Goal: Task Accomplishment & Management: Complete application form

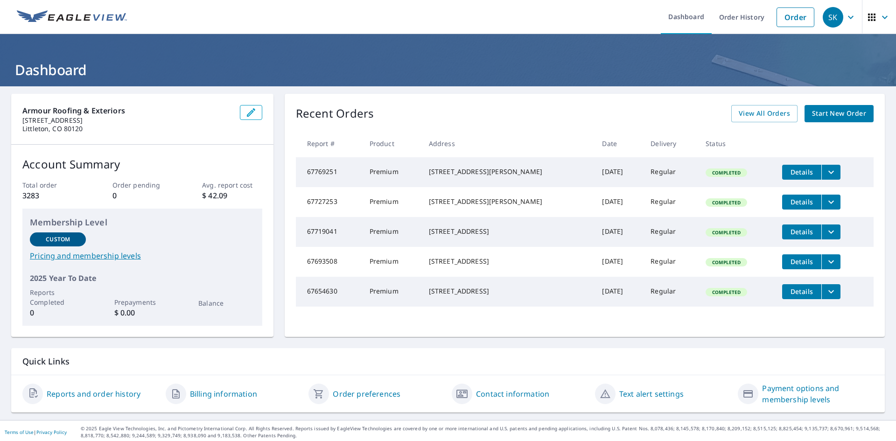
click at [821, 113] on span "Start New Order" at bounding box center [839, 114] width 54 height 12
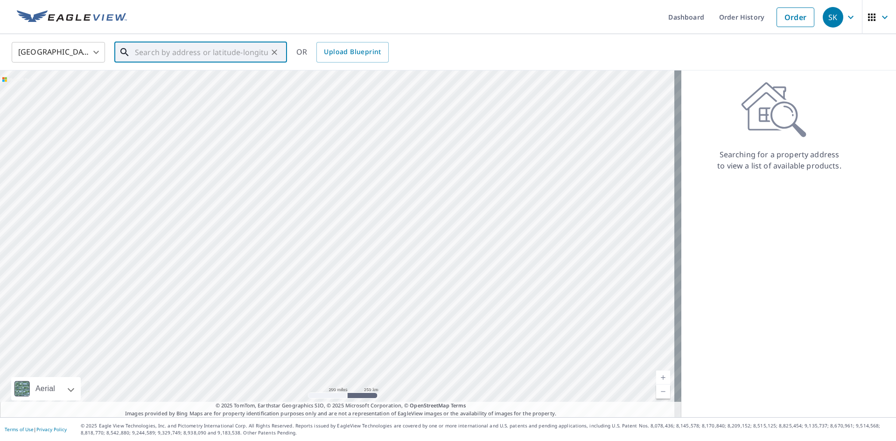
click at [207, 50] on input "text" at bounding box center [201, 52] width 133 height 26
click at [221, 84] on span "[STREET_ADDRESS][PERSON_NAME]" at bounding box center [206, 79] width 147 height 11
type input "[STREET_ADDRESS][PERSON_NAME][PERSON_NAME]"
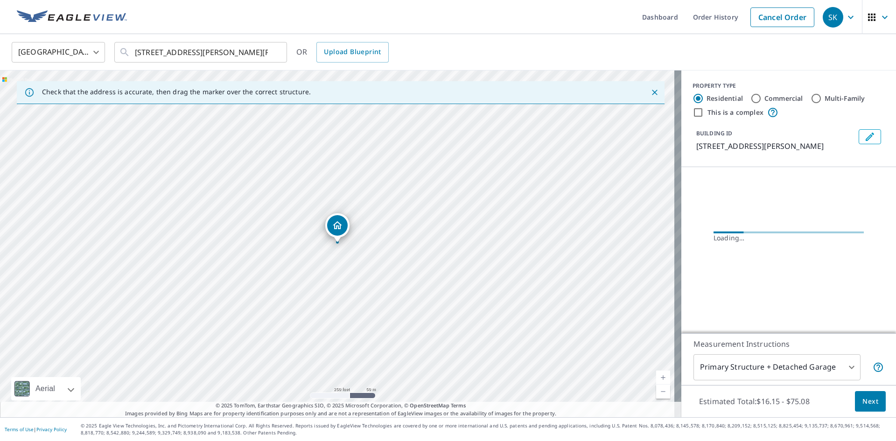
click at [812, 365] on body "SK SK Dashboard Order History Cancel Order SK [GEOGRAPHIC_DATA] [GEOGRAPHIC_DAT…" at bounding box center [448, 220] width 896 height 441
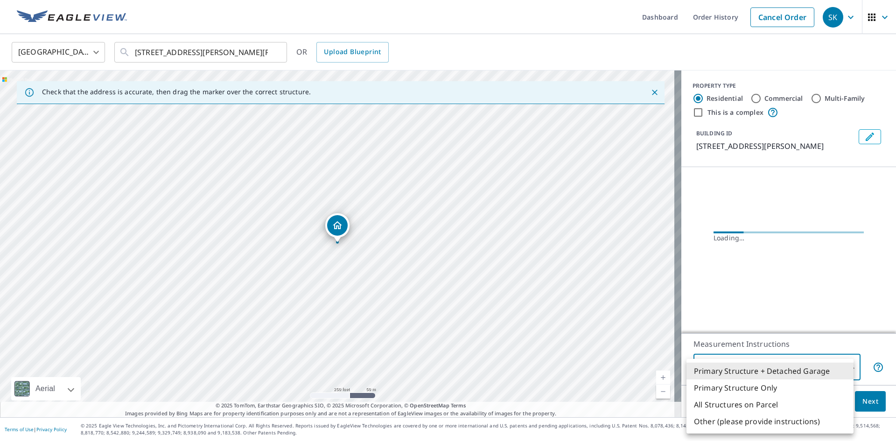
click at [725, 404] on li "All Structures on Parcel" at bounding box center [769, 404] width 167 height 17
type input "3"
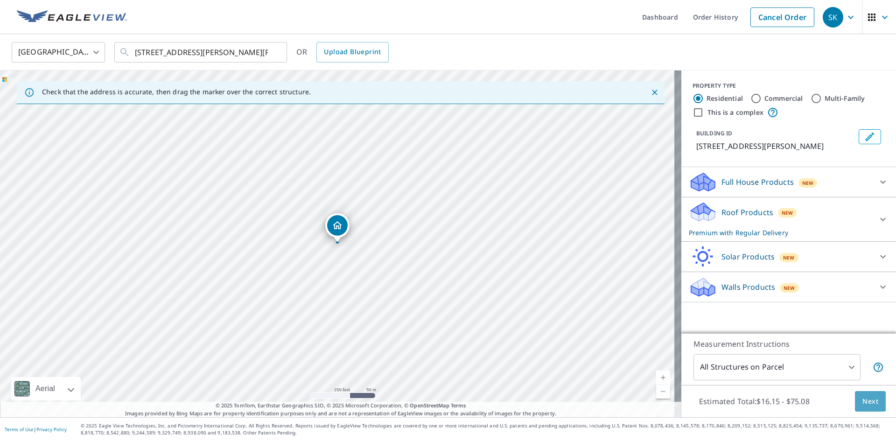
click at [862, 402] on span "Next" at bounding box center [870, 402] width 16 height 12
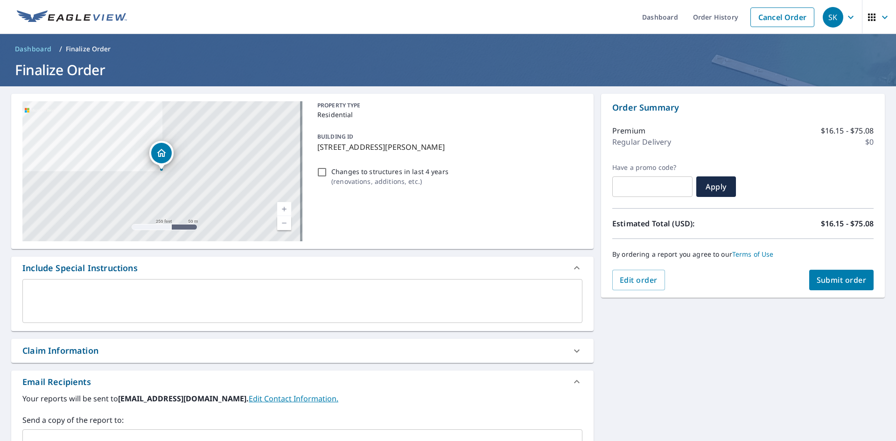
click at [68, 351] on div "Claim Information" at bounding box center [60, 350] width 76 height 13
checkbox input "true"
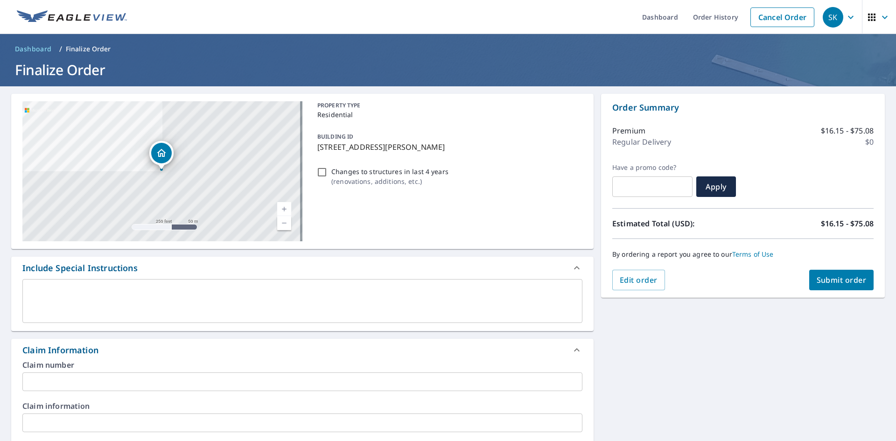
click at [71, 382] on input "text" at bounding box center [302, 381] width 560 height 19
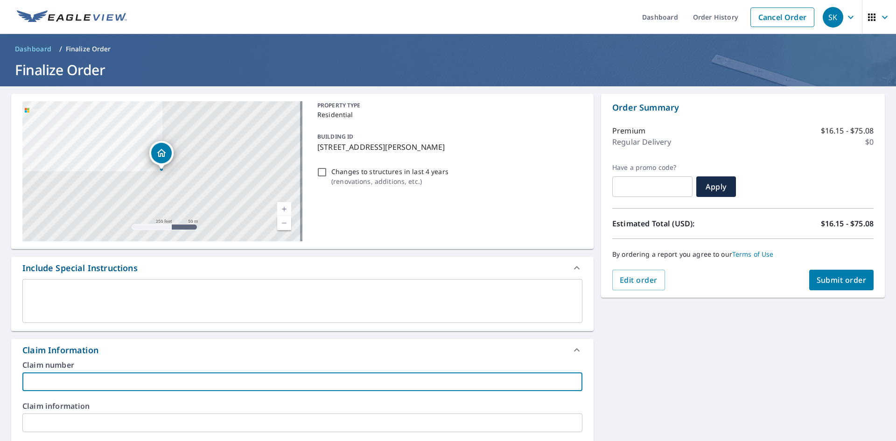
type input "E"
checkbox input "true"
type input "Ew"
checkbox input "true"
type input "Ewi"
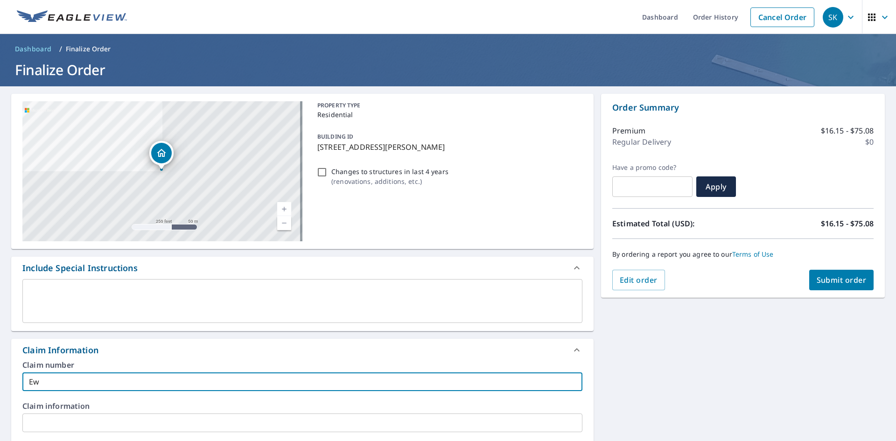
checkbox input "true"
type input "Ewin"
checkbox input "true"
type input "[PERSON_NAME]"
checkbox input "true"
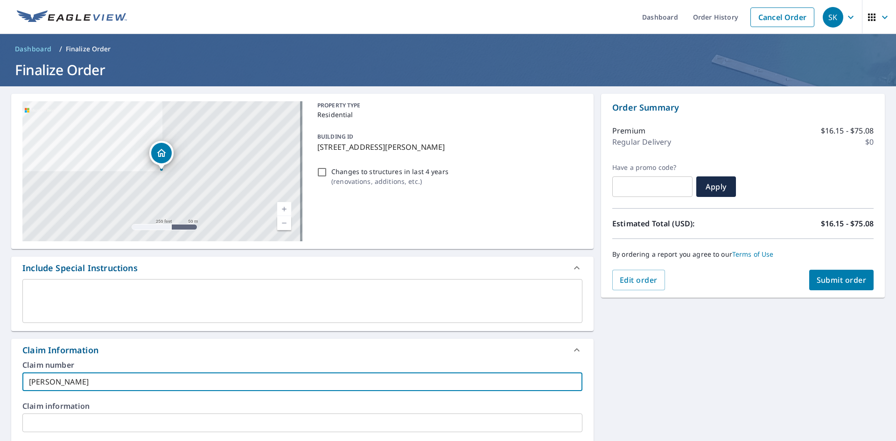
type input "[PERSON_NAME]"
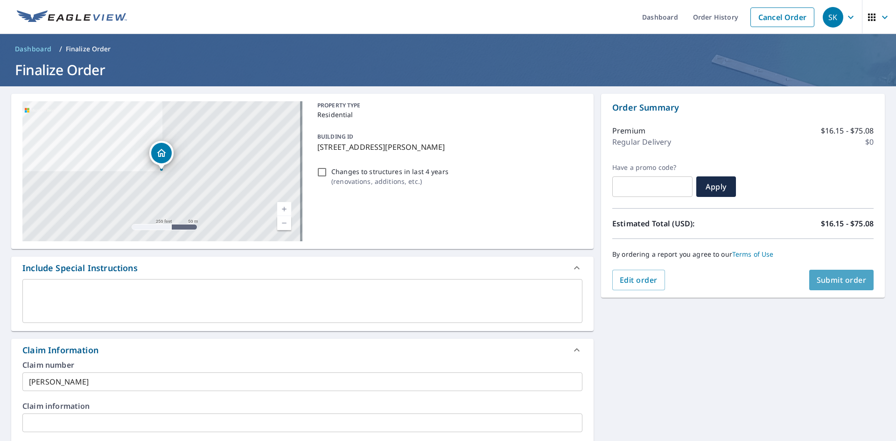
click at [855, 283] on span "Submit order" at bounding box center [841, 280] width 50 height 10
checkbox input "true"
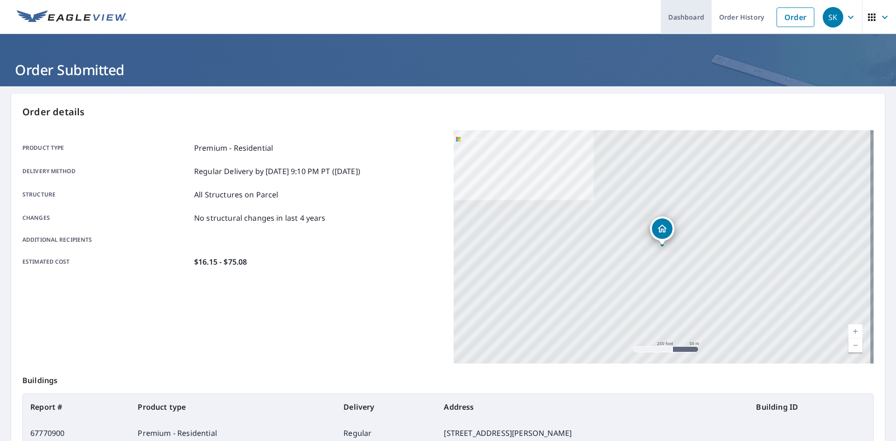
click at [698, 13] on link "Dashboard" at bounding box center [686, 17] width 51 height 34
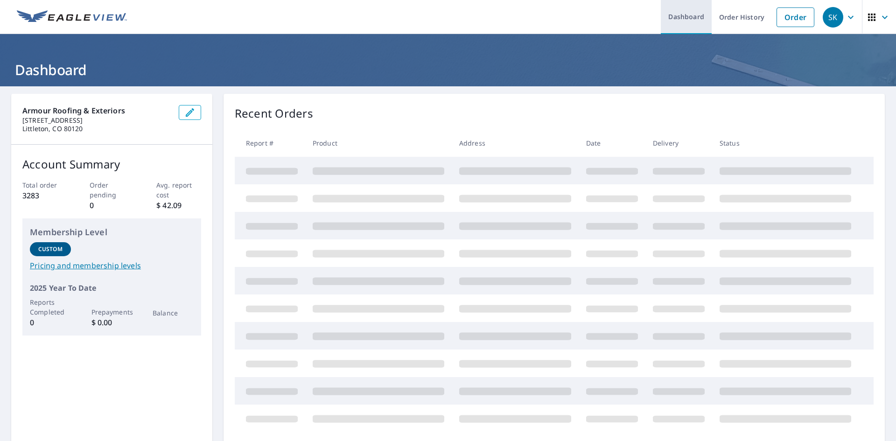
click at [698, 13] on link "Dashboard" at bounding box center [686, 17] width 51 height 34
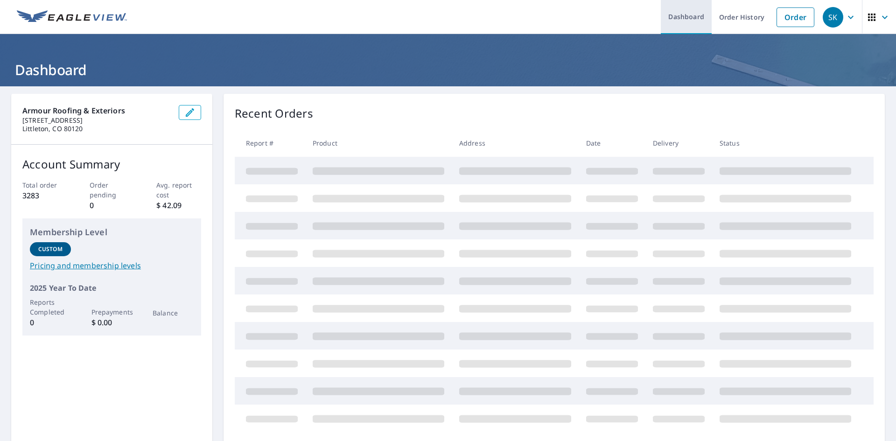
click at [698, 13] on link "Dashboard" at bounding box center [686, 17] width 51 height 34
